Goal: Task Accomplishment & Management: Use online tool/utility

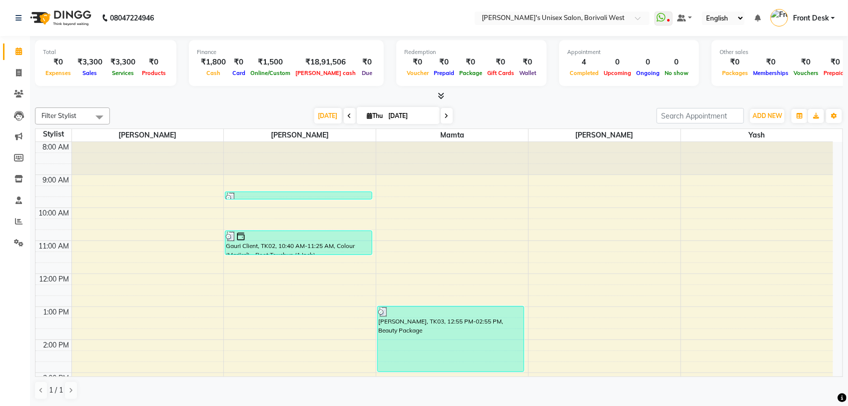
scroll to position [4, 0]
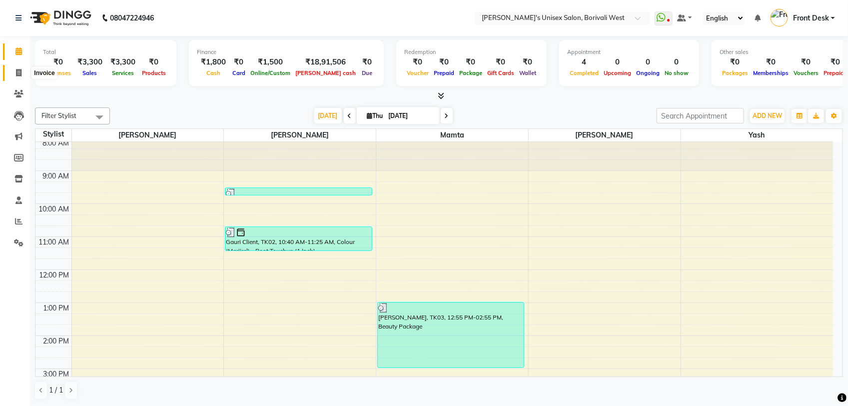
click at [16, 76] on icon at bounding box center [18, 72] width 5 height 7
select select "service"
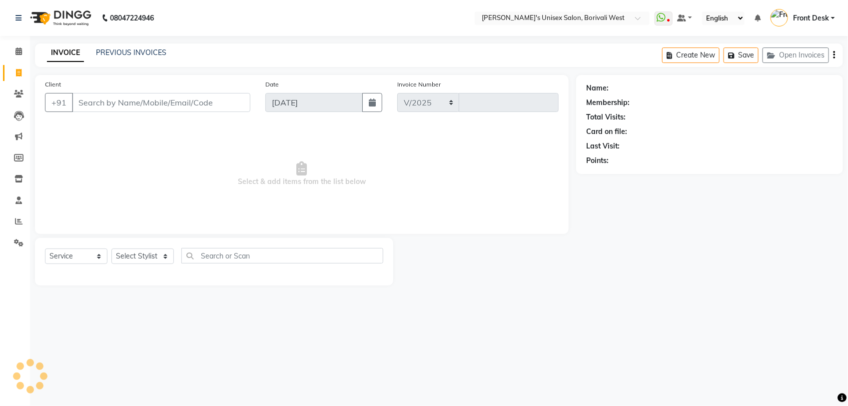
select select "4025"
type input "1003"
click at [131, 252] on select "Select Stylist Front Desk [PERSON_NAME] Mamta [PERSON_NAME] Yash" at bounding box center [142, 255] width 62 height 15
select select "25222"
click at [111, 248] on select "Select Stylist Front Desk [PERSON_NAME] Mamta [PERSON_NAME] Yash" at bounding box center [142, 255] width 62 height 15
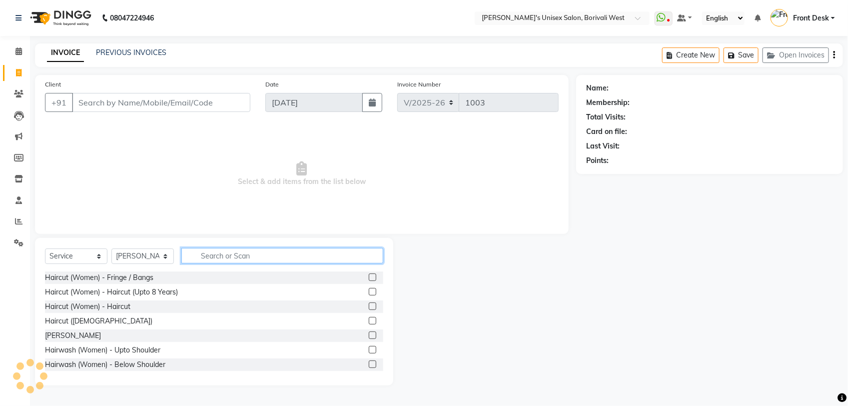
click at [223, 253] on input "text" at bounding box center [282, 255] width 202 height 15
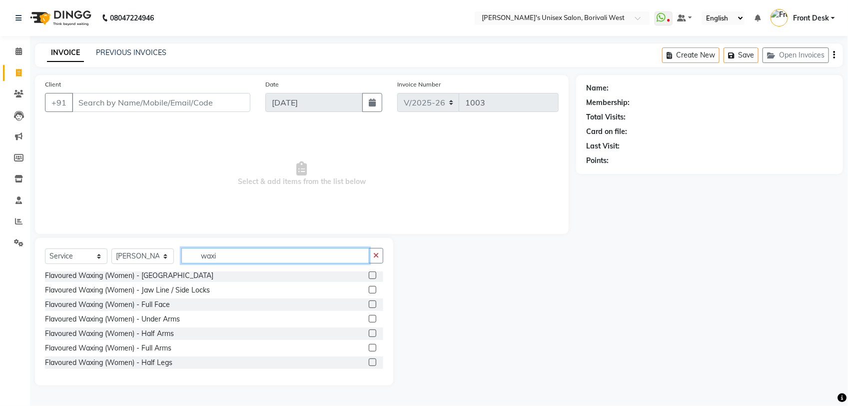
scroll to position [466, 0]
type input "waxi"
click at [369, 343] on label at bounding box center [372, 346] width 7 height 7
click at [369, 344] on input "checkbox" at bounding box center [372, 347] width 6 height 6
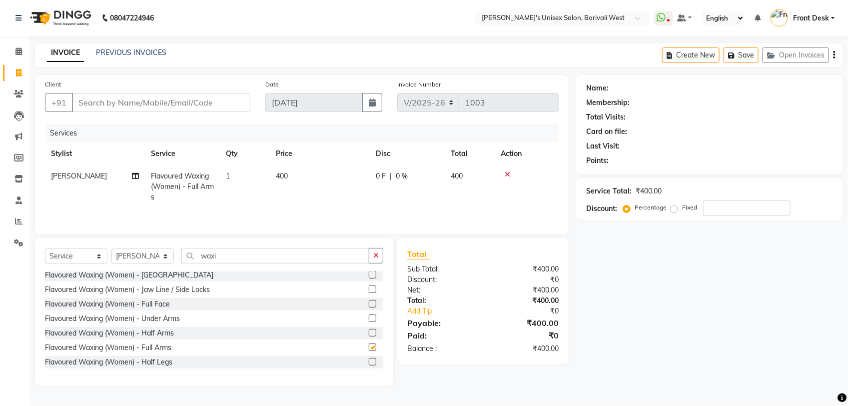
checkbox input "false"
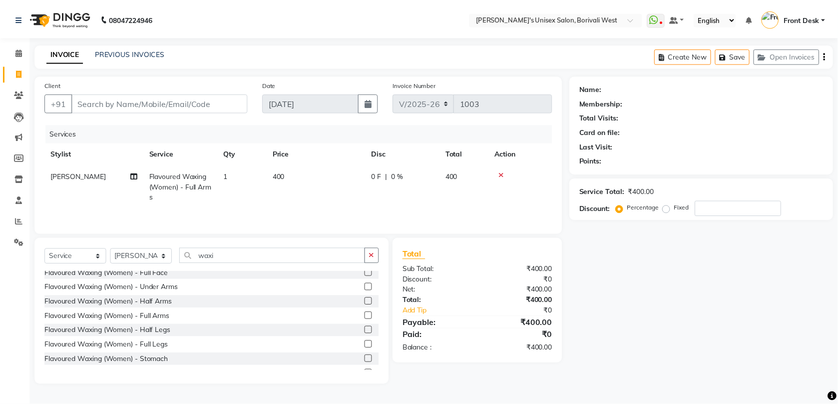
scroll to position [516, 0]
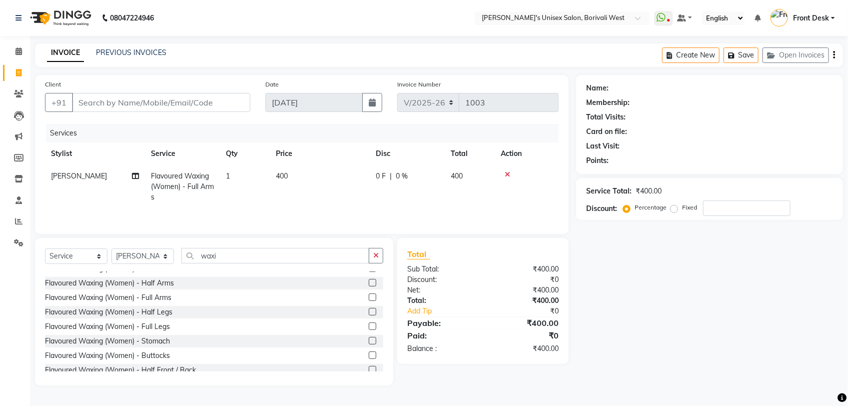
click at [369, 323] on label at bounding box center [372, 325] width 7 height 7
click at [369, 323] on input "checkbox" at bounding box center [372, 326] width 6 height 6
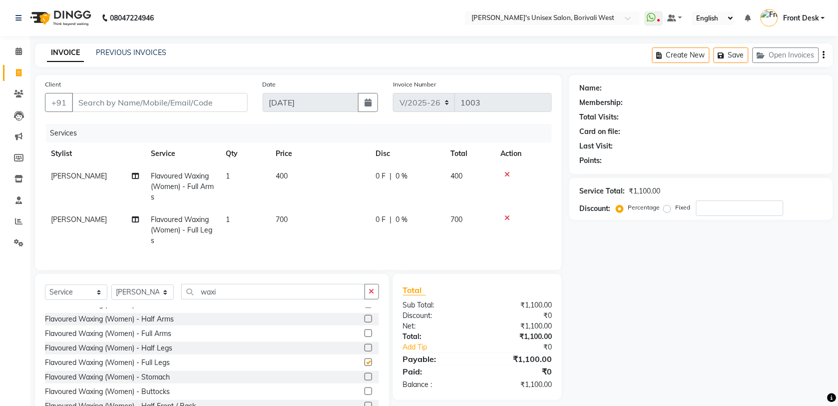
checkbox input "false"
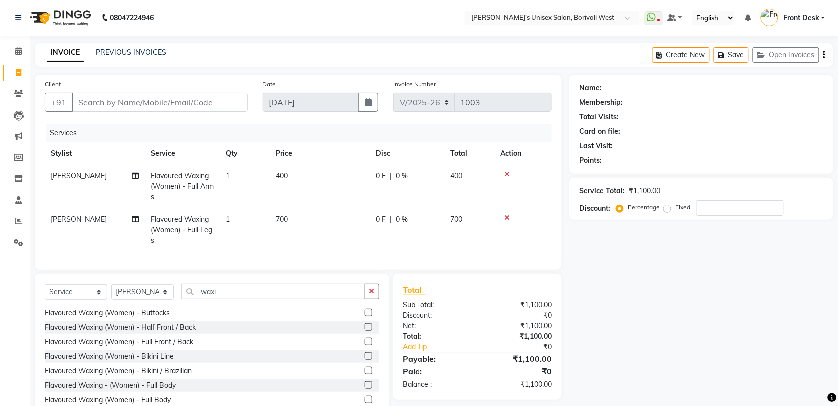
scroll to position [593, 0]
click at [365, 375] on label at bounding box center [368, 371] width 7 height 7
click at [365, 375] on input "checkbox" at bounding box center [368, 372] width 6 height 6
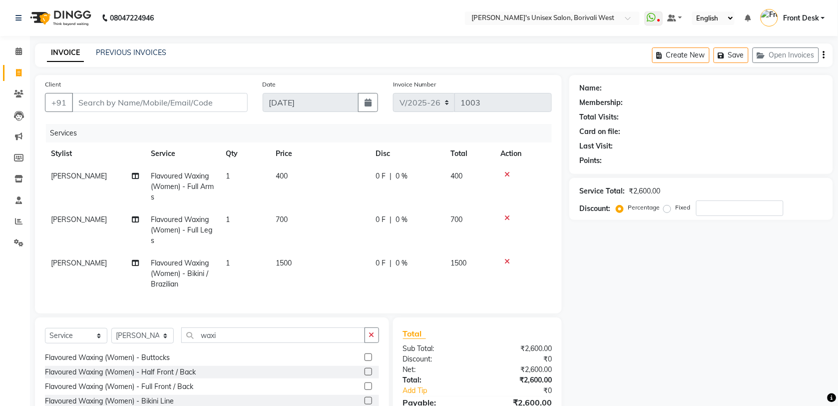
checkbox input "false"
click at [152, 103] on input "Client" at bounding box center [160, 102] width 176 height 19
type input "9"
type input "0"
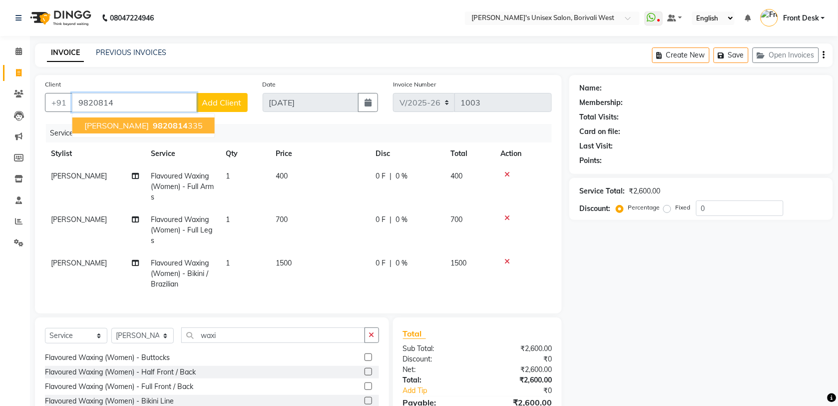
click at [153, 124] on span "9820814" at bounding box center [170, 125] width 35 height 10
type input "9820814335"
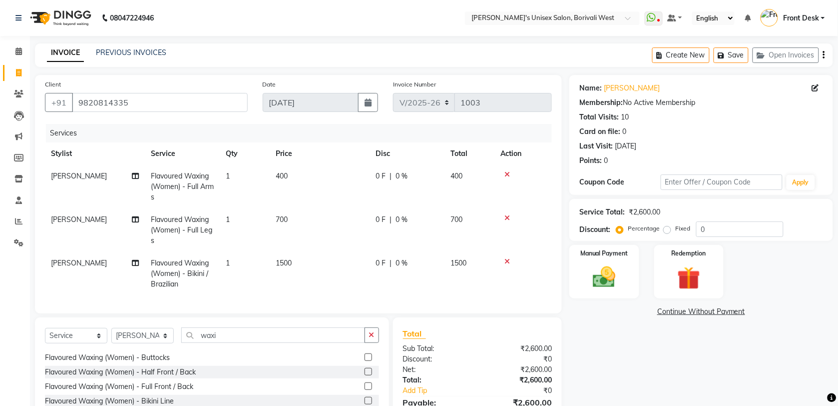
scroll to position [83, 0]
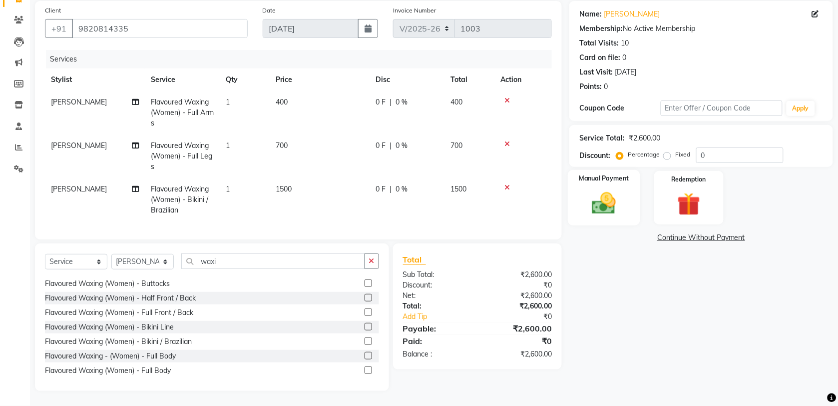
click at [612, 202] on img at bounding box center [604, 202] width 39 height 27
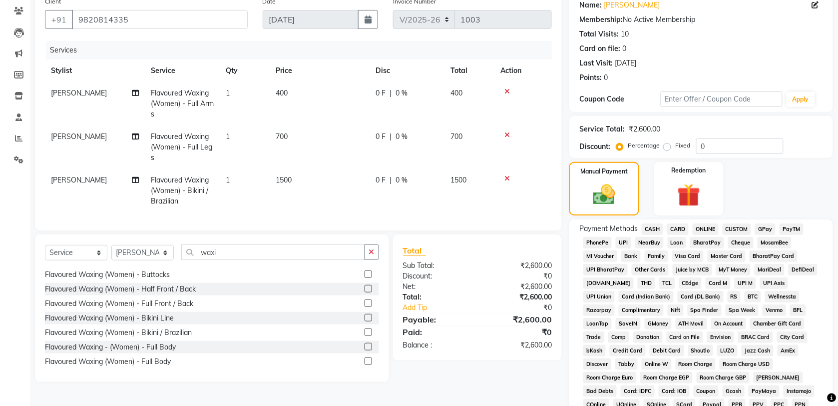
scroll to position [196, 0]
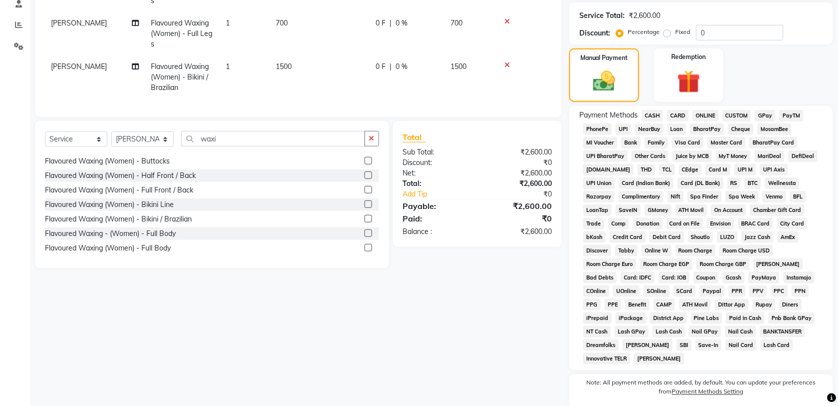
click at [769, 113] on span "GPay" at bounding box center [765, 115] width 20 height 11
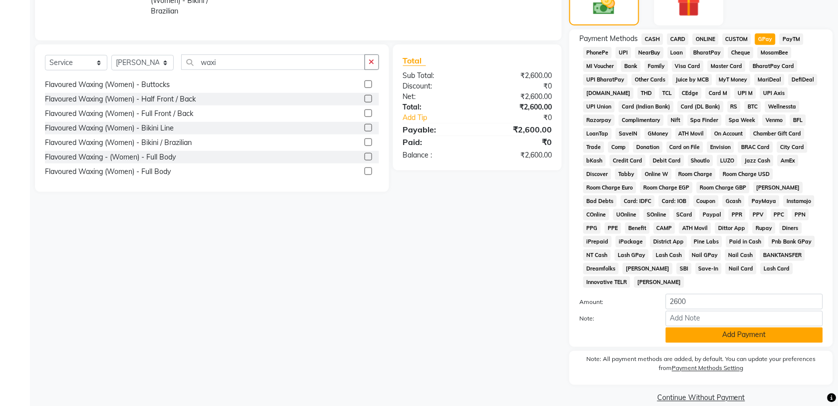
click at [742, 327] on button "Add Payment" at bounding box center [744, 334] width 157 height 15
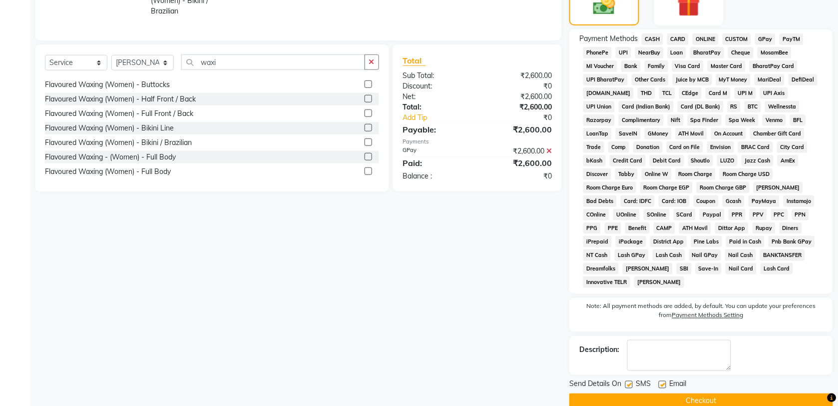
scroll to position [277, 0]
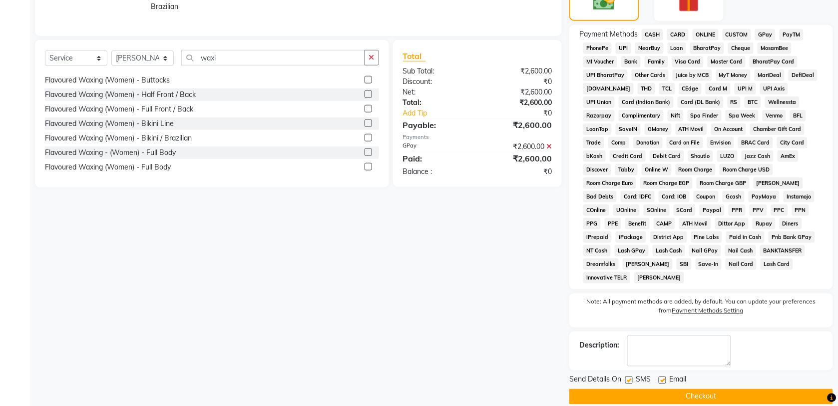
click at [695, 389] on button "Checkout" at bounding box center [701, 396] width 264 height 15
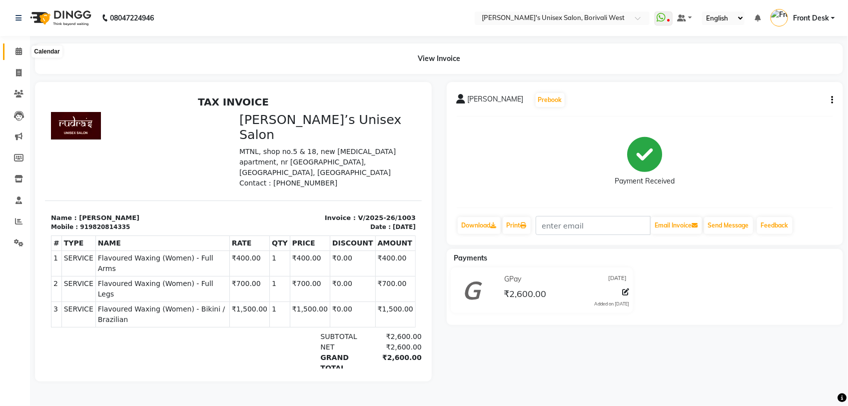
click at [16, 46] on span at bounding box center [18, 51] width 17 height 11
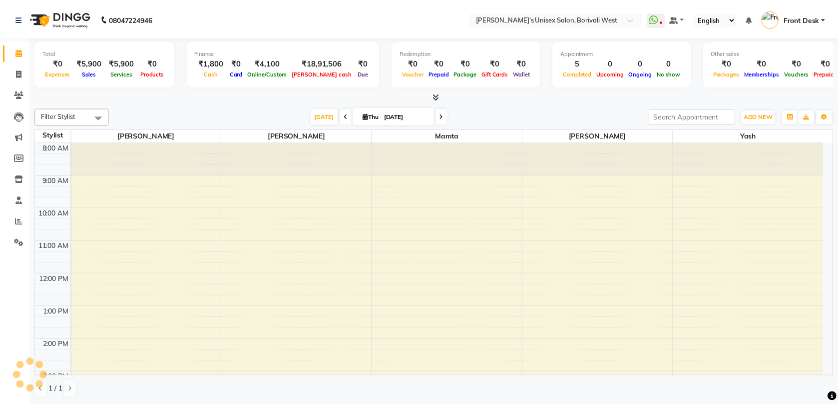
scroll to position [246, 0]
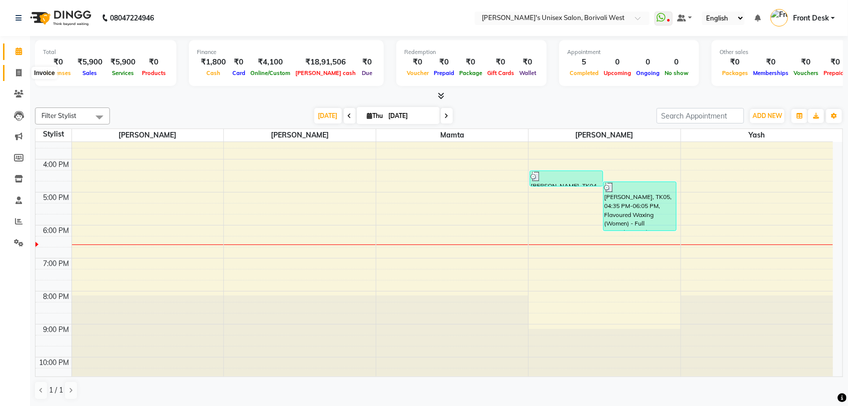
click at [16, 72] on icon at bounding box center [18, 72] width 5 height 7
select select "4025"
select select "service"
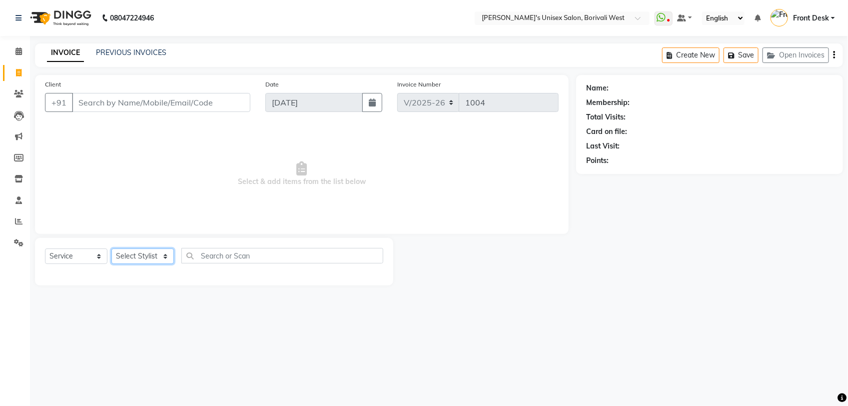
click at [158, 255] on select "Select Stylist Front Desk [PERSON_NAME] Mamta [PERSON_NAME] Yash" at bounding box center [142, 255] width 62 height 15
select select "20336"
click at [111, 248] on select "Select Stylist Front Desk [PERSON_NAME] Mamta [PERSON_NAME] Yash" at bounding box center [142, 255] width 62 height 15
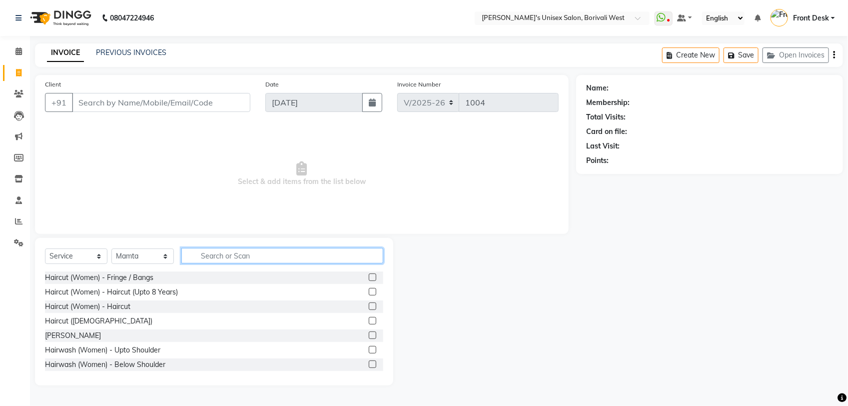
click at [213, 257] on input "text" at bounding box center [282, 255] width 202 height 15
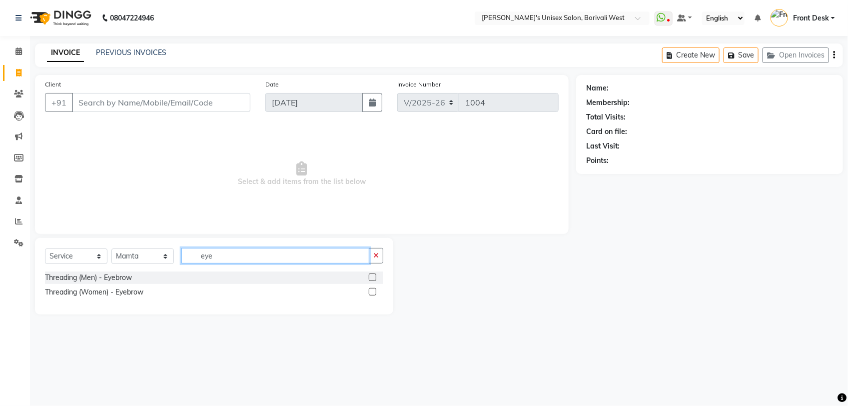
type input "eye"
click at [374, 291] on label at bounding box center [372, 291] width 7 height 7
click at [374, 291] on input "checkbox" at bounding box center [372, 292] width 6 height 6
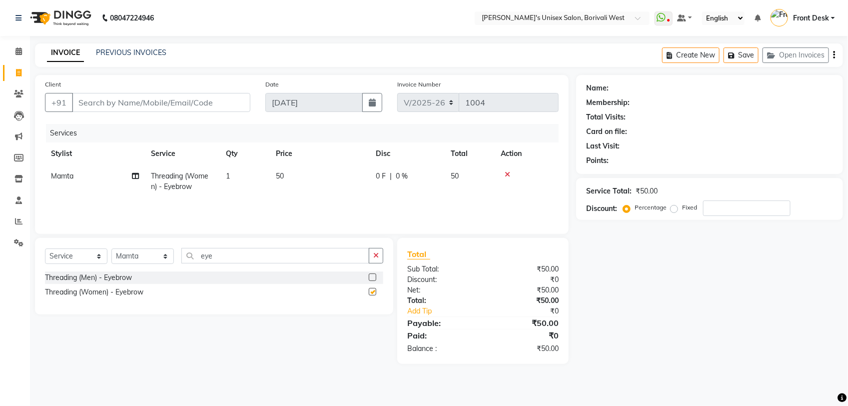
checkbox input "false"
click at [198, 100] on input "Client" at bounding box center [161, 102] width 178 height 19
type input "a"
type input "0"
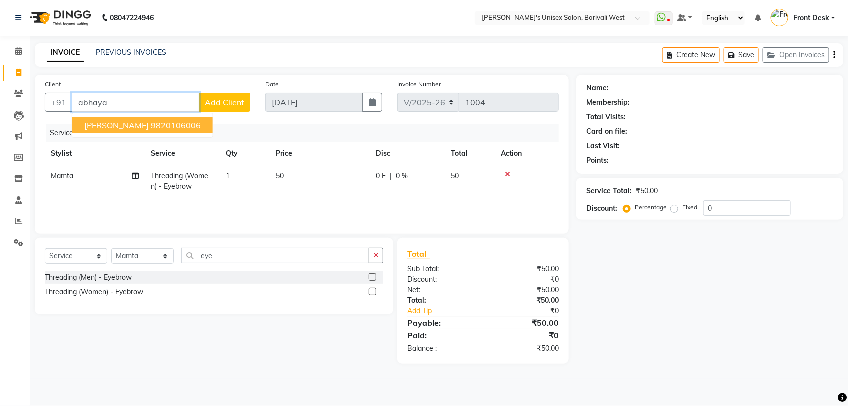
click at [178, 120] on ngb-highlight "9820106006" at bounding box center [176, 125] width 50 height 10
type input "9820106006"
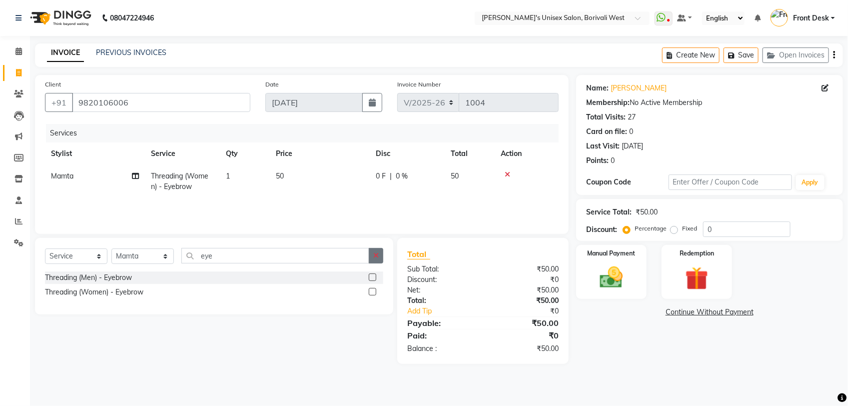
click at [375, 257] on icon "button" at bounding box center [375, 255] width 5 height 7
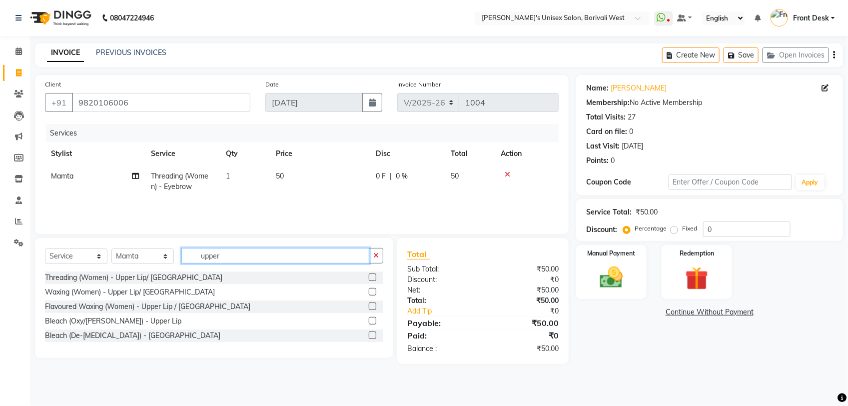
type input "upper"
click at [371, 305] on label at bounding box center [372, 305] width 7 height 7
click at [371, 305] on input "checkbox" at bounding box center [372, 306] width 6 height 6
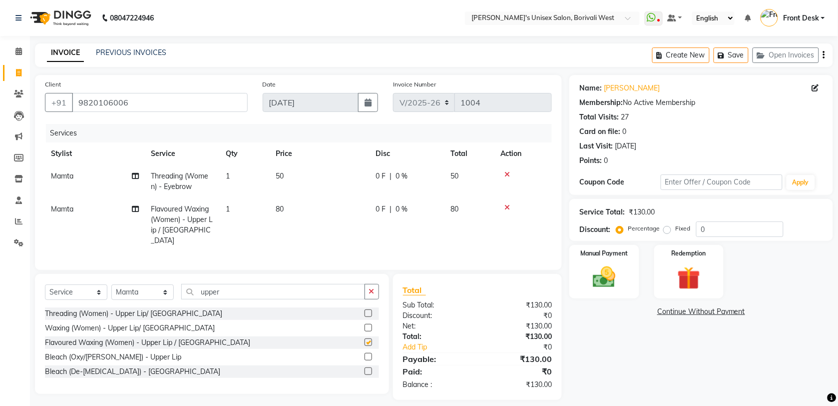
checkbox input "false"
click at [595, 268] on img at bounding box center [604, 276] width 39 height 27
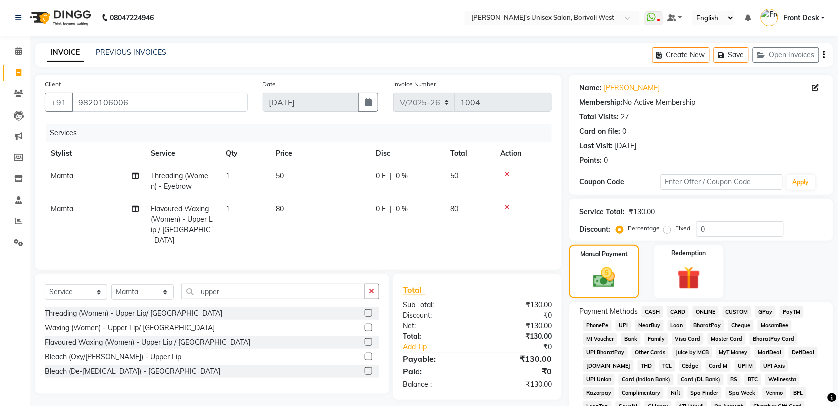
scroll to position [148, 0]
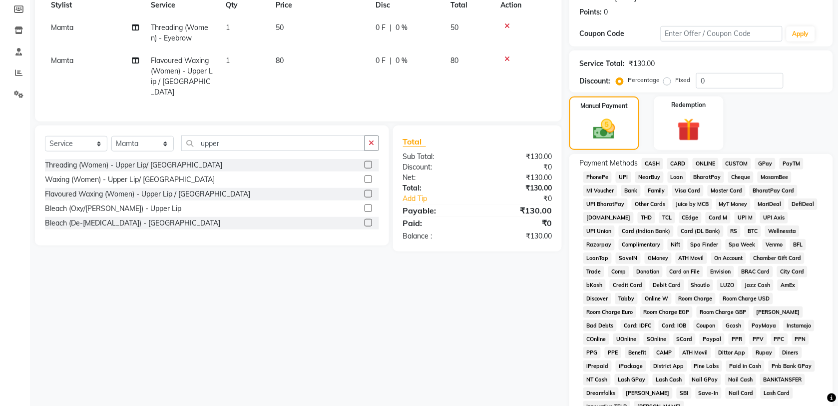
click at [650, 161] on span "CASH" at bounding box center [652, 163] width 21 height 11
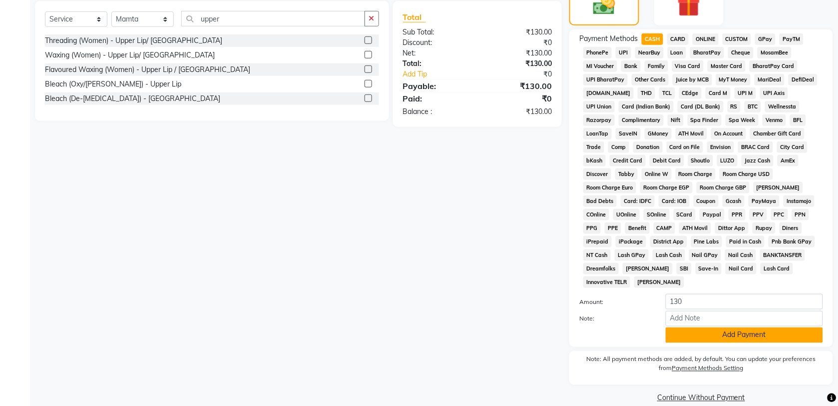
click at [712, 327] on button "Add Payment" at bounding box center [744, 334] width 157 height 15
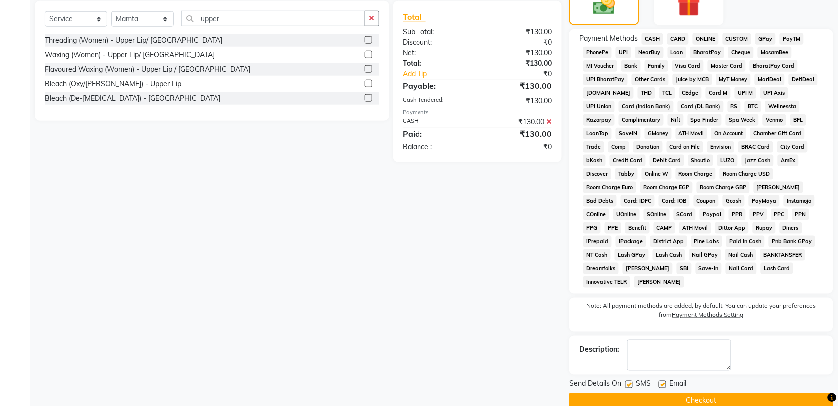
click at [686, 393] on button "Checkout" at bounding box center [701, 400] width 264 height 15
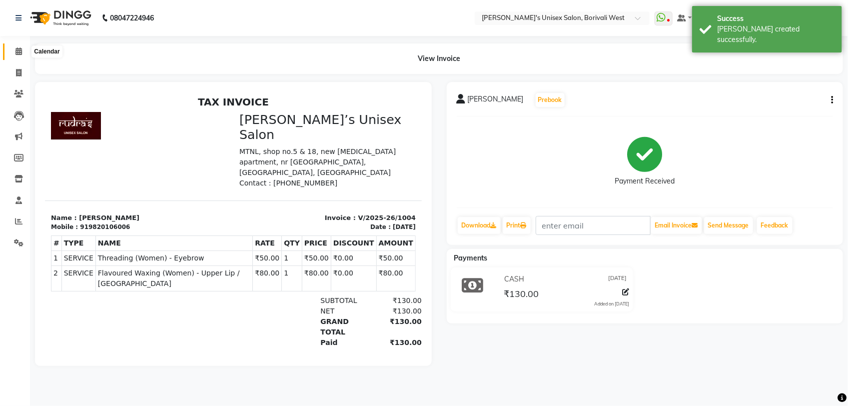
click at [15, 50] on icon at bounding box center [18, 50] width 6 height 7
